Goal: Communication & Community: Answer question/provide support

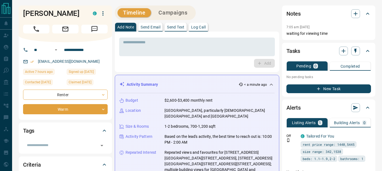
click at [175, 24] on button "Send Text" at bounding box center [176, 27] width 22 height 9
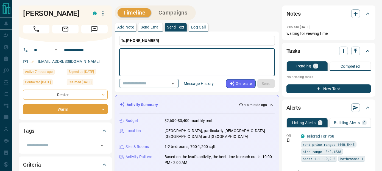
click at [144, 58] on textarea at bounding box center [197, 62] width 148 height 23
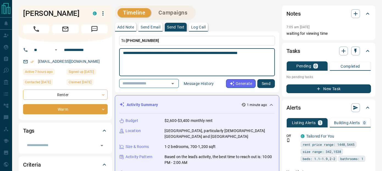
type textarea "**********"
click at [264, 84] on button "Send" at bounding box center [266, 83] width 18 height 9
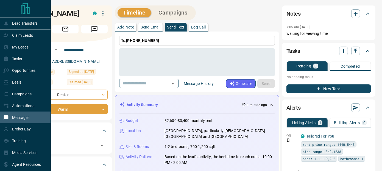
click at [18, 116] on div "Messages" at bounding box center [16, 117] width 26 height 9
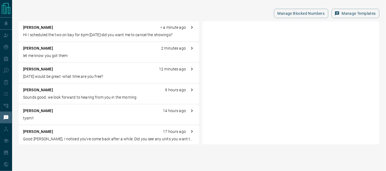
click at [42, 110] on p "[PERSON_NAME]" at bounding box center [38, 111] width 30 height 6
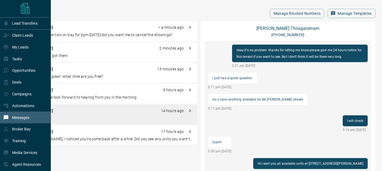
drag, startPoint x: 25, startPoint y: 46, endPoint x: 81, endPoint y: 24, distance: 59.5
click at [25, 46] on p "My Leads" at bounding box center [20, 47] width 16 height 4
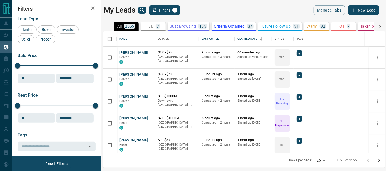
scroll to position [118, 278]
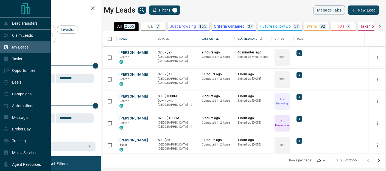
click at [16, 49] on p "My Leads" at bounding box center [20, 47] width 16 height 4
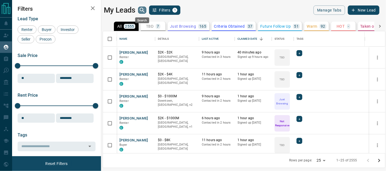
click at [143, 9] on icon "search button" at bounding box center [142, 10] width 7 height 7
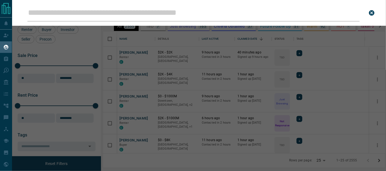
click at [156, 12] on input "Leads Search Bar" at bounding box center [193, 12] width 332 height 17
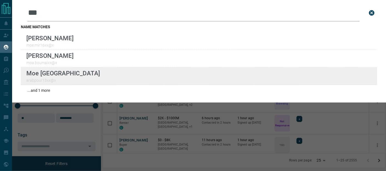
type input "***"
